Goal: Task Accomplishment & Management: Use online tool/utility

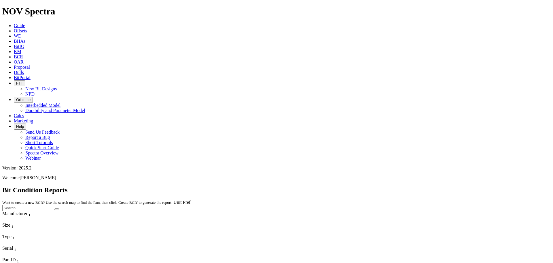
click at [27, 28] on span "Offsets" at bounding box center [20, 30] width 13 height 5
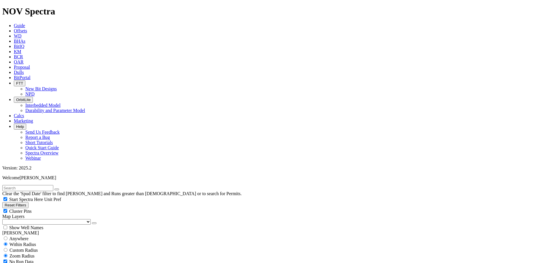
click at [92, 222] on button "button" at bounding box center [94, 223] width 5 height 2
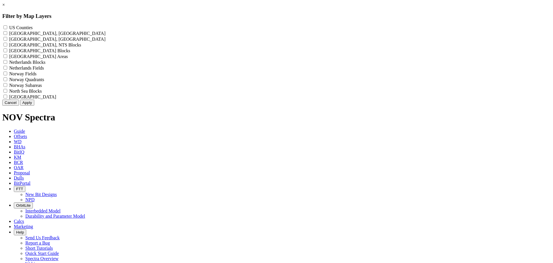
click at [33, 29] on label "US Counties - ()" at bounding box center [20, 27] width 23 height 5
click at [7, 29] on Counties "US Counties - ()" at bounding box center [5, 27] width 4 height 4
checkbox Counties "true"
click at [34, 105] on button "Apply" at bounding box center [27, 102] width 14 height 6
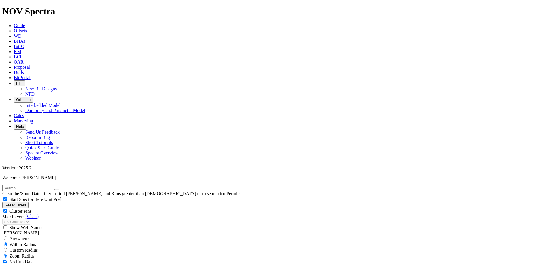
scroll to position [173, 0]
select select "8.75"
checkbox input "false"
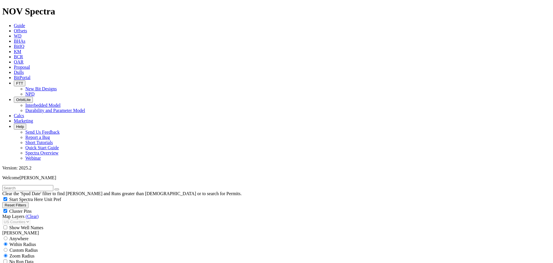
select select "? number:8.75 ?"
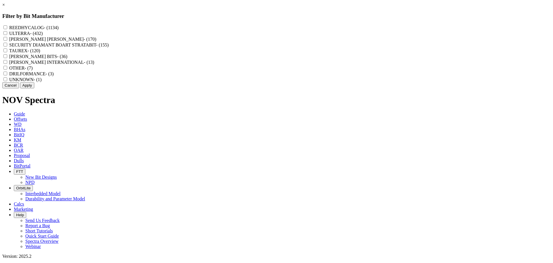
click at [237, 28] on div "REEDHYCALOG - (1134) ULTERRA - (432) [PERSON_NAME] [PERSON_NAME] - (170) SECURI…" at bounding box center [276, 53] width 549 height 58
click at [7, 27] on input "REEDHYCALOG - (1134)" at bounding box center [5, 27] width 4 height 4
checkbox input "true"
click at [34, 88] on button "Apply" at bounding box center [27, 85] width 14 height 6
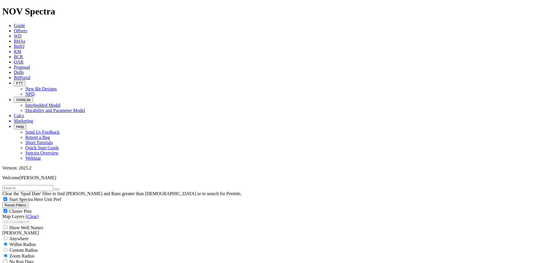
scroll to position [346, 0]
type input "2000"
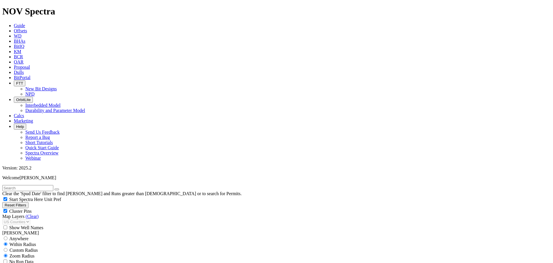
scroll to position [432, 0]
type input "3000"
type input "6000"
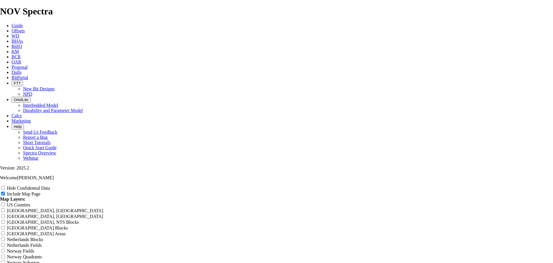
scroll to position [778, 0]
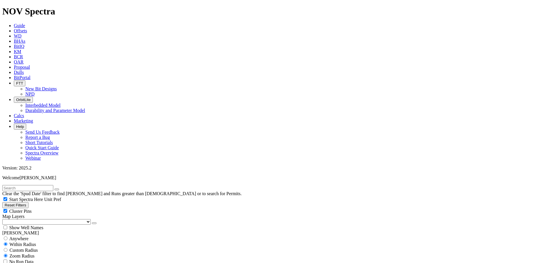
scroll to position [403, 0]
type input "9000"
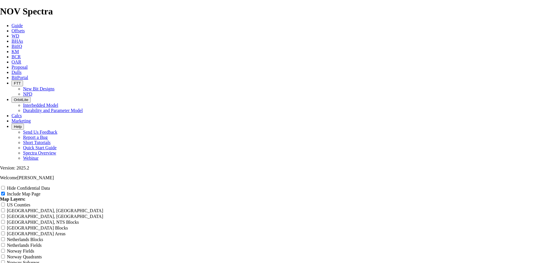
scroll to position [288, 0]
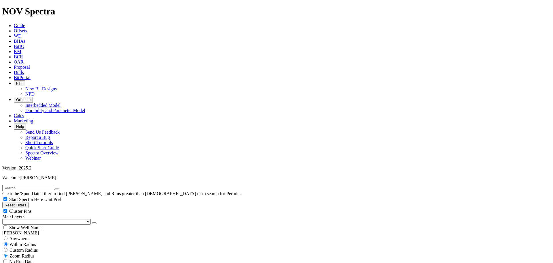
scroll to position [144, 0]
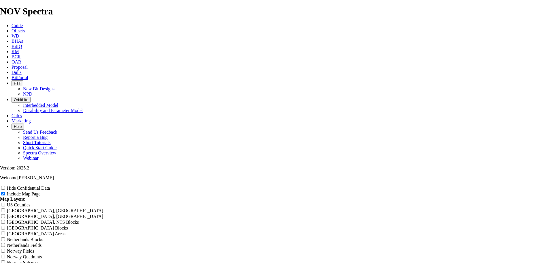
scroll to position [922, 0]
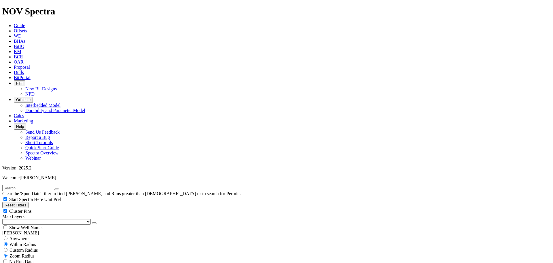
drag, startPoint x: 428, startPoint y: 255, endPoint x: 421, endPoint y: 254, distance: 7.1
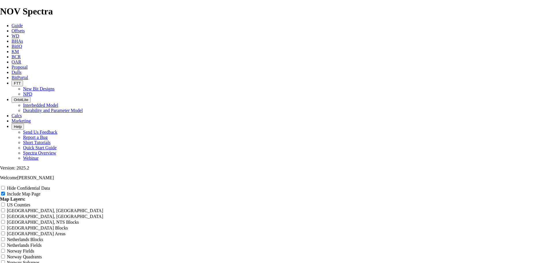
scroll to position [1009, 0]
